Goal: Find specific page/section: Find specific page/section

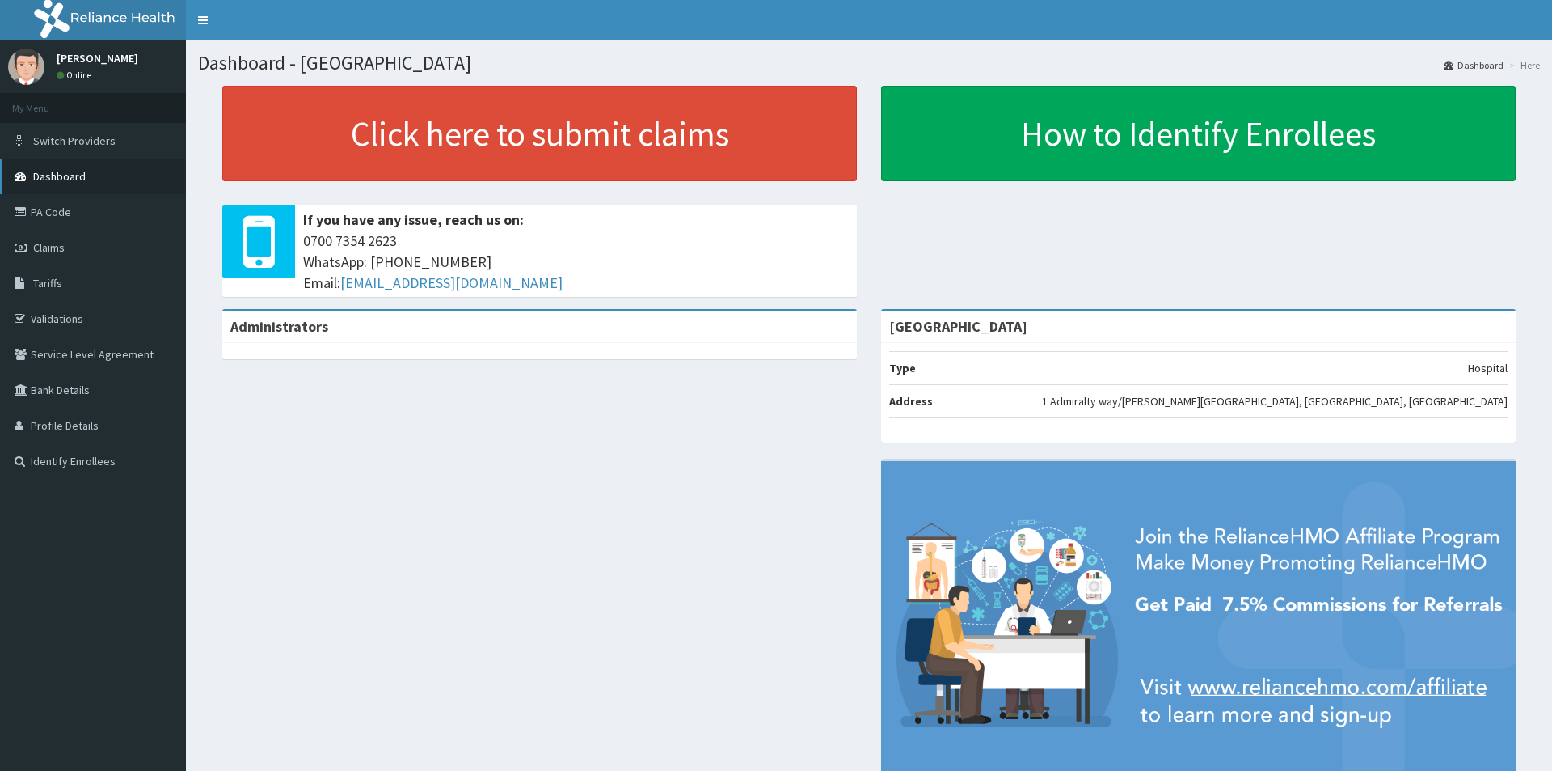
click at [58, 181] on span "Dashboard" at bounding box center [59, 176] width 53 height 15
click at [65, 216] on link "PA Code" at bounding box center [93, 212] width 186 height 36
click at [57, 218] on link "PA Code" at bounding box center [93, 212] width 186 height 36
click at [56, 213] on link "PA Code" at bounding box center [93, 212] width 186 height 36
